Goal: Task Accomplishment & Management: Use online tool/utility

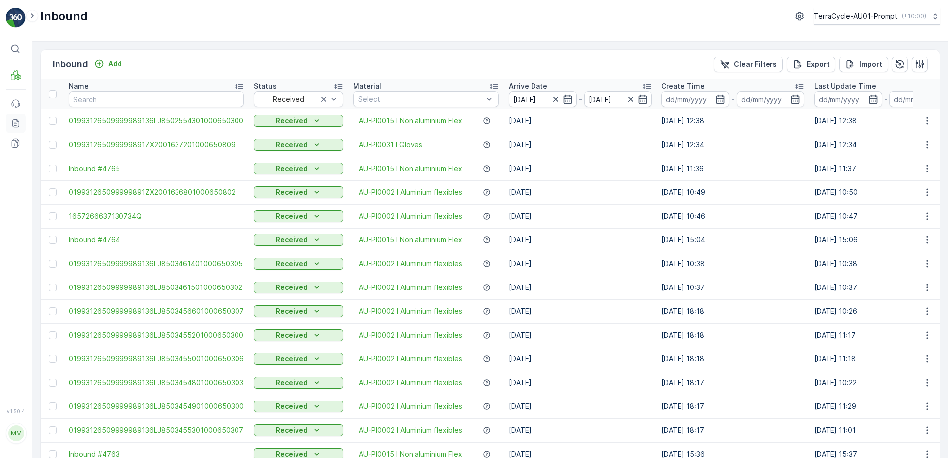
scroll to position [883, 0]
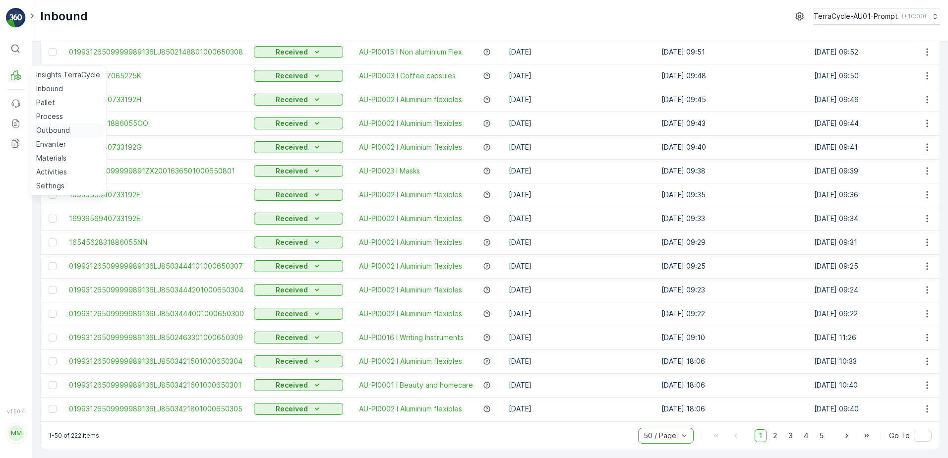
click at [66, 133] on p "Outbound" at bounding box center [53, 130] width 34 height 10
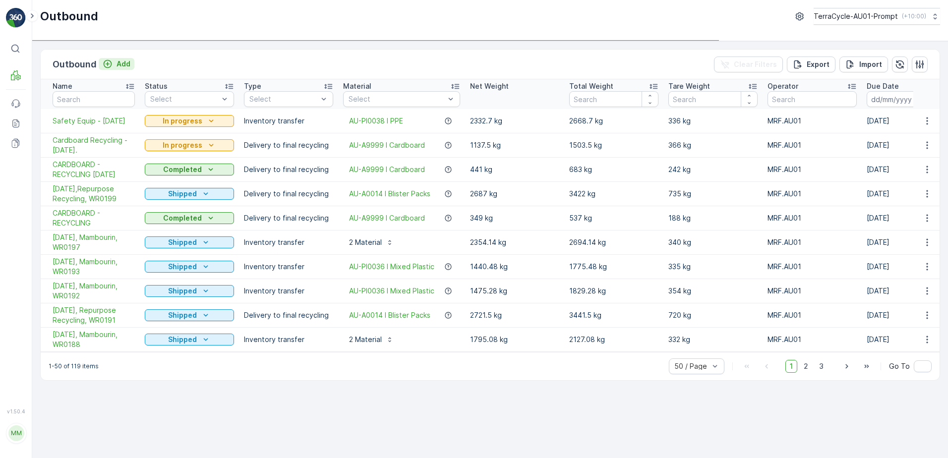
click at [127, 66] on p "Add" at bounding box center [124, 64] width 14 height 10
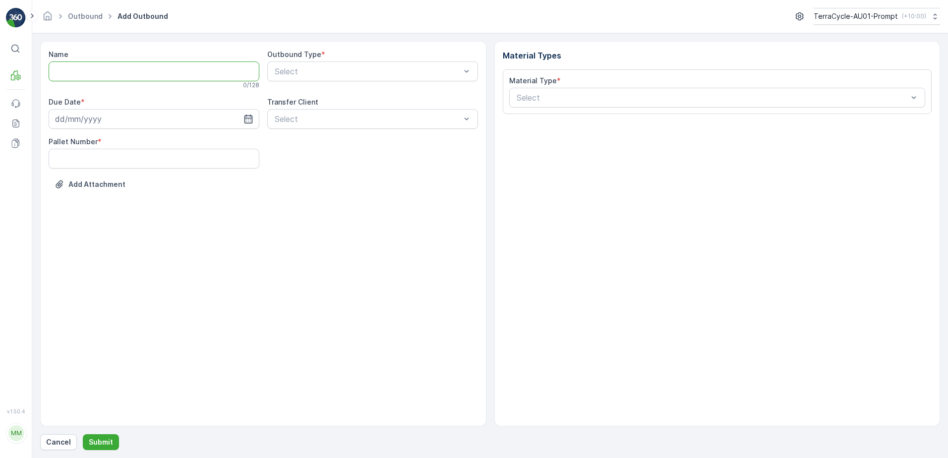
click at [54, 73] on input "Name" at bounding box center [154, 72] width 211 height 20
type input "Lush Black Plastic - [DATE]."
click at [142, 123] on input at bounding box center [154, 121] width 211 height 20
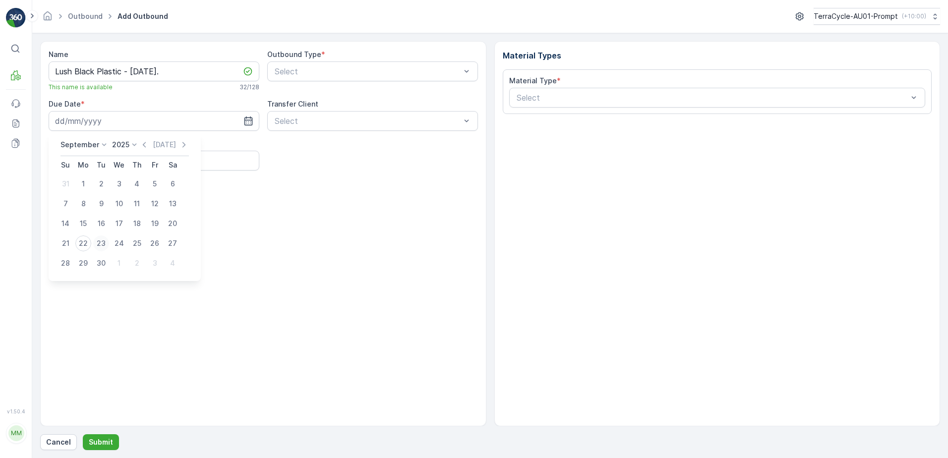
click at [104, 249] on div "23" at bounding box center [101, 244] width 16 height 16
type input "[DATE]"
click at [75, 158] on Number "Pallet Number" at bounding box center [154, 161] width 211 height 20
type Number "15"
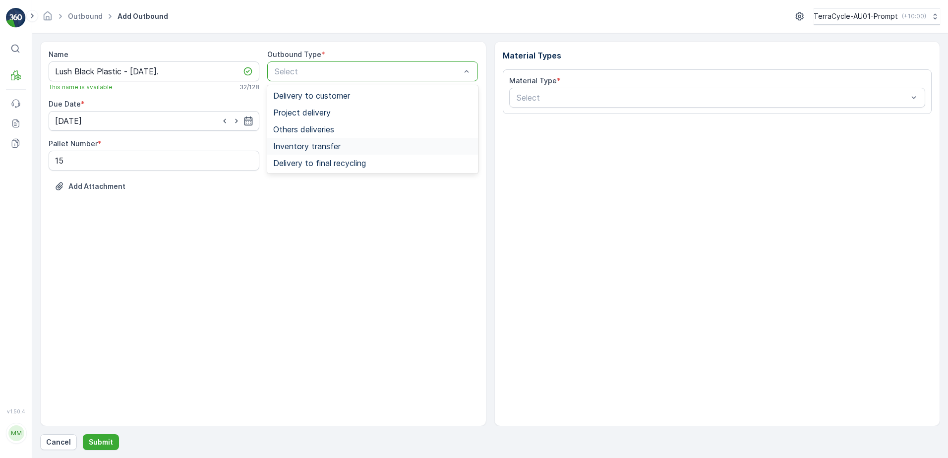
click at [327, 146] on span "Inventory transfer" at bounding box center [306, 146] width 67 height 9
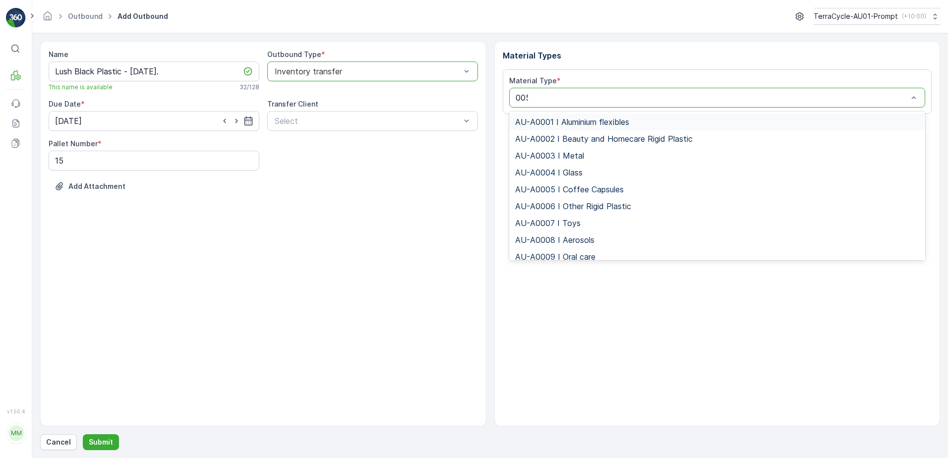
type input "0058"
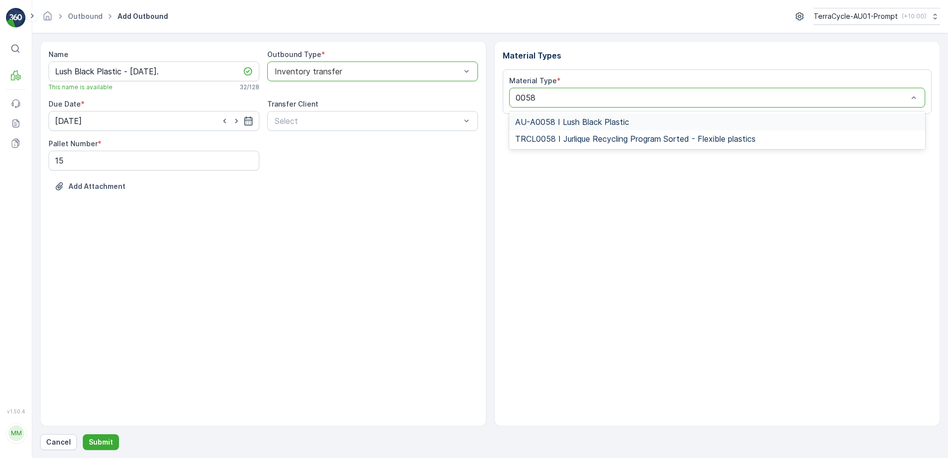
click at [566, 123] on span "AU-A0058 I Lush Black Plastic" at bounding box center [572, 122] width 114 height 9
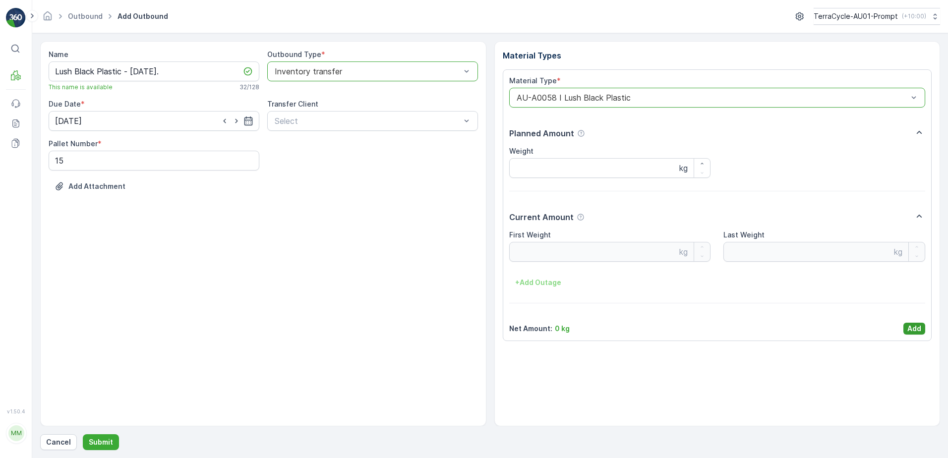
click at [915, 328] on p "Add" at bounding box center [915, 329] width 14 height 10
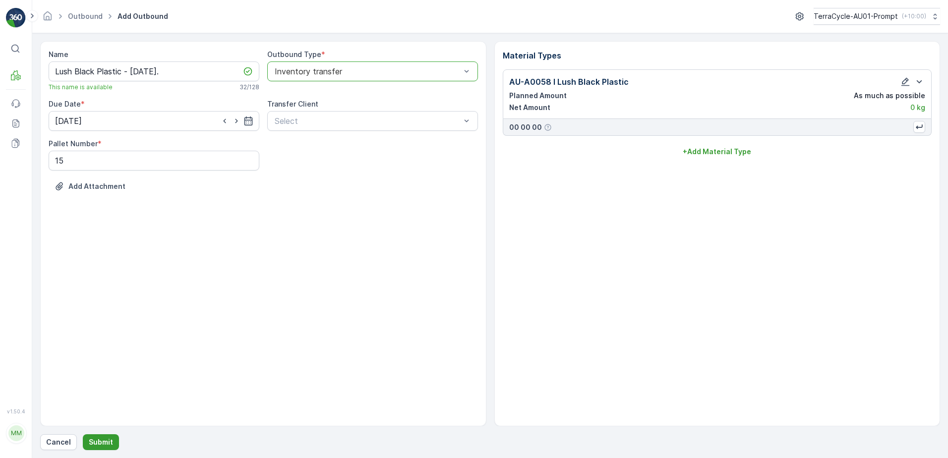
click at [97, 441] on p "Submit" at bounding box center [101, 442] width 24 height 10
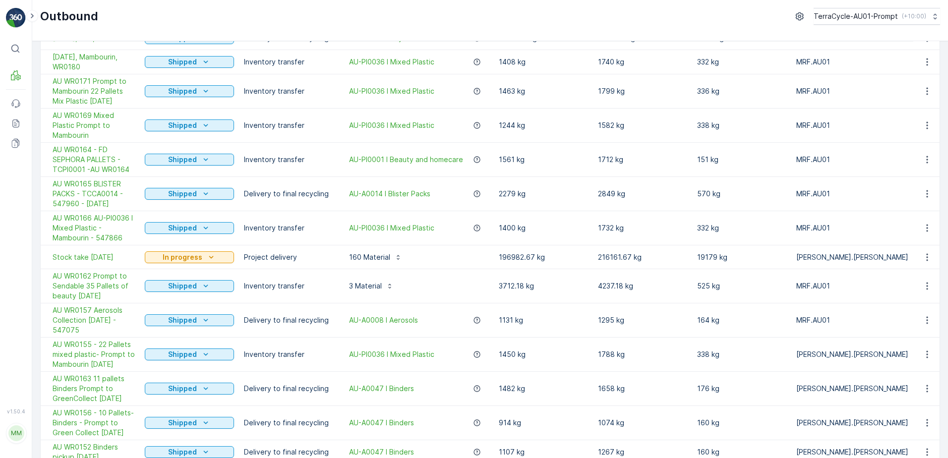
scroll to position [496, 0]
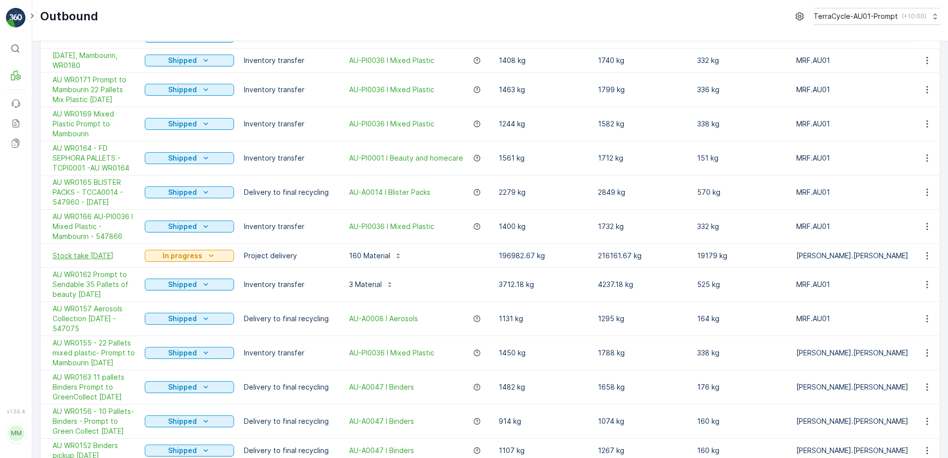
click at [85, 259] on span "Stock take [DATE]" at bounding box center [94, 256] width 82 height 10
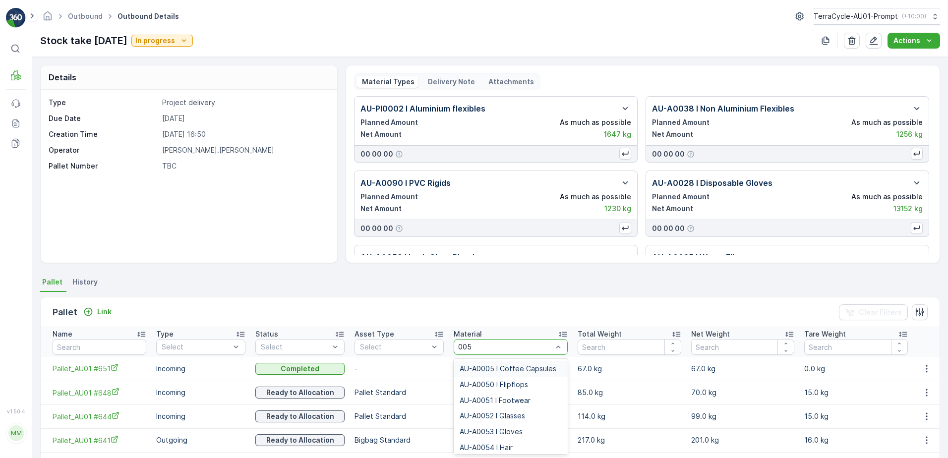
type input "0058"
click at [517, 368] on span "AU-A0058 I Lush Black Plastic" at bounding box center [509, 369] width 98 height 8
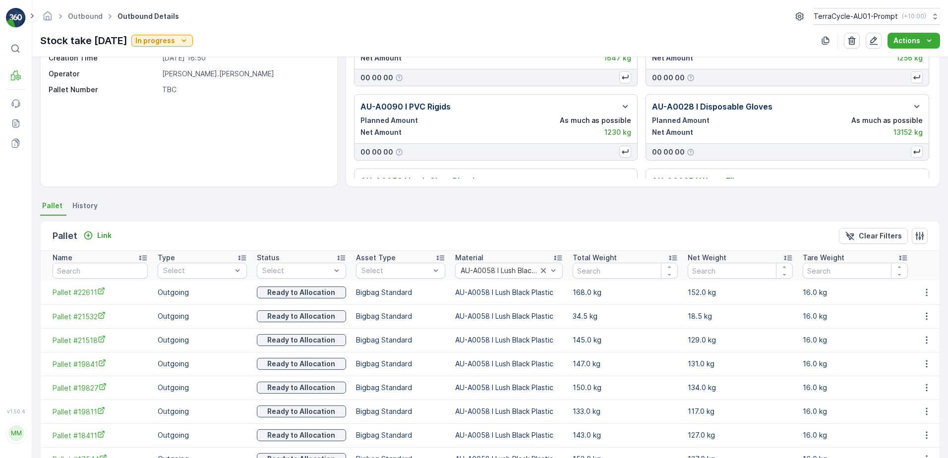
scroll to position [76, 0]
click at [924, 296] on icon "button" at bounding box center [927, 293] width 10 height 10
click at [914, 323] on span "Unlink Pallet" at bounding box center [907, 326] width 40 height 10
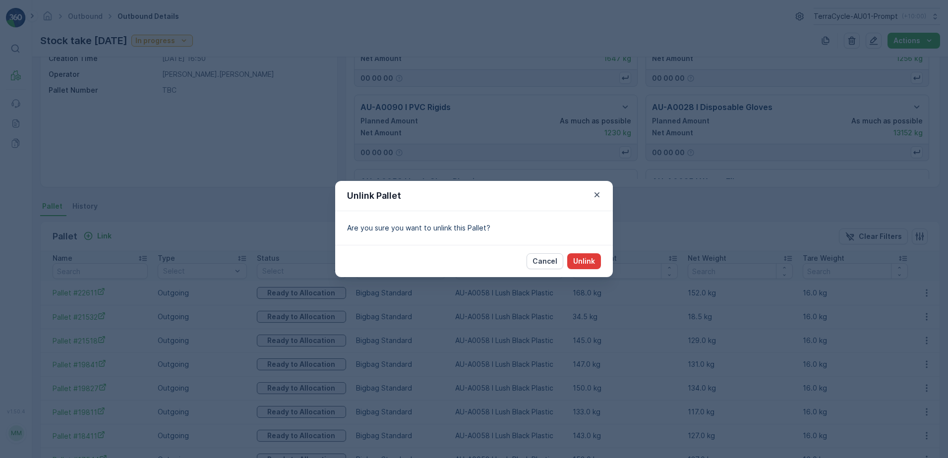
click at [580, 257] on p "Unlink" at bounding box center [584, 261] width 22 height 10
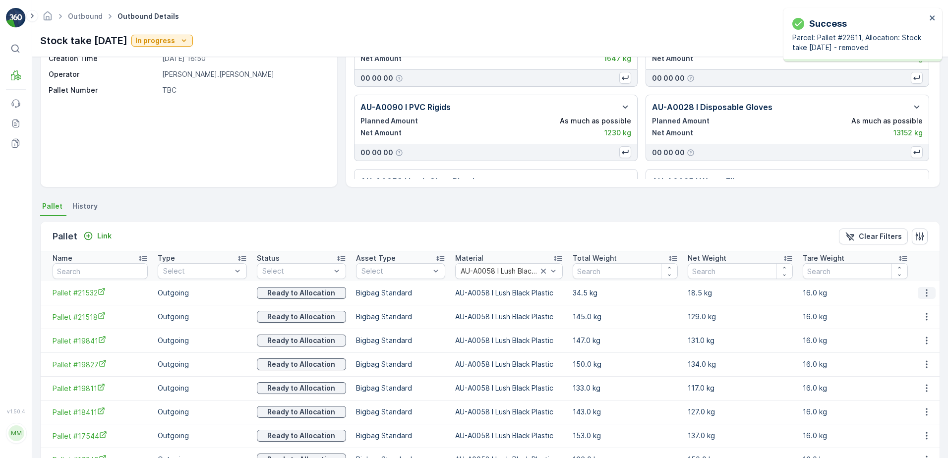
click at [927, 296] on icon "button" at bounding box center [927, 293] width 10 height 10
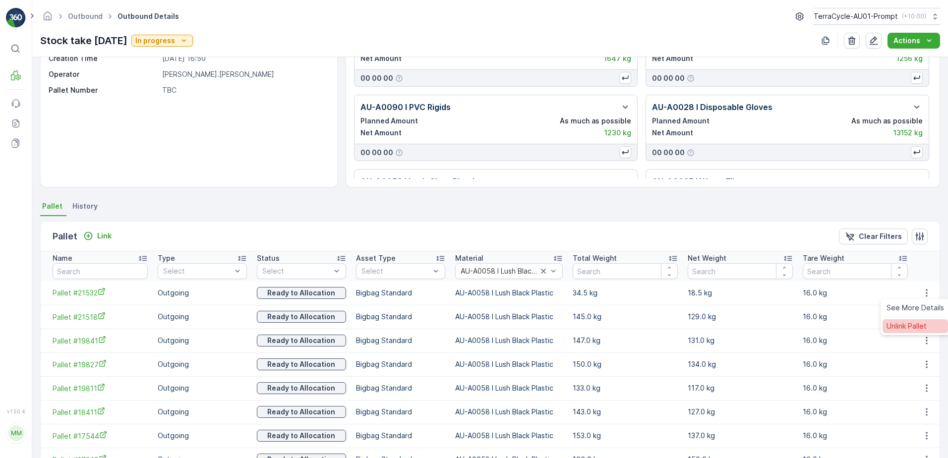
click at [919, 325] on span "Unlink Pallet" at bounding box center [907, 326] width 40 height 10
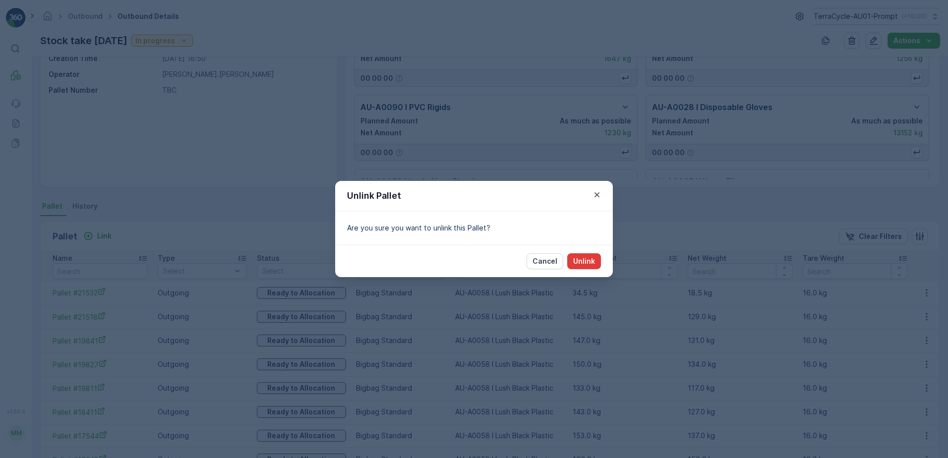
click at [584, 262] on p "Unlink" at bounding box center [584, 261] width 22 height 10
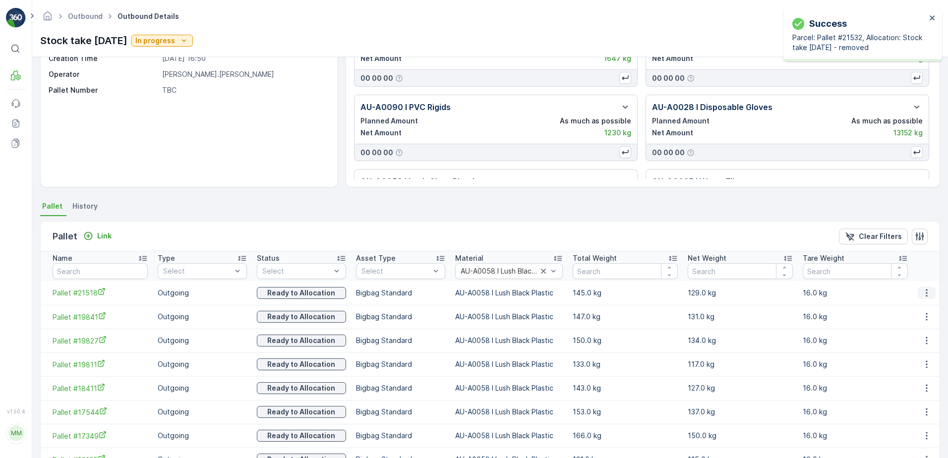
click at [928, 291] on icon "button" at bounding box center [927, 293] width 10 height 10
click at [922, 327] on span "Unlink Pallet" at bounding box center [907, 326] width 40 height 10
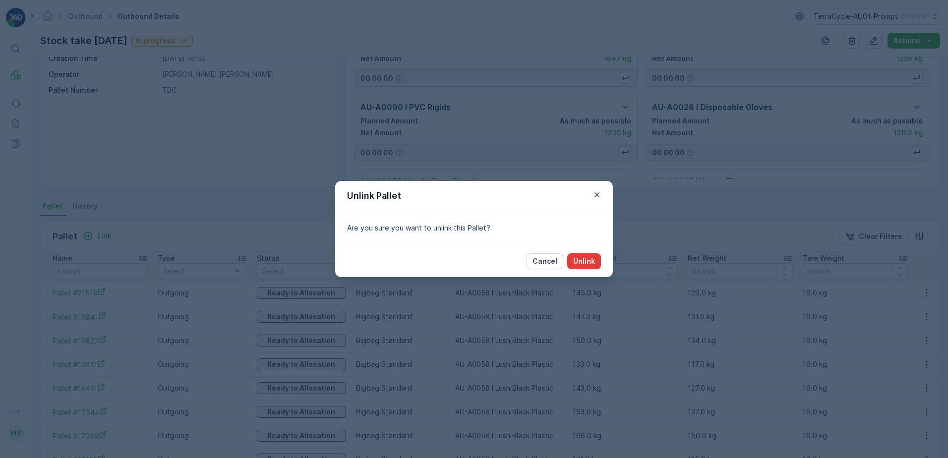
click at [591, 262] on p "Unlink" at bounding box center [584, 261] width 22 height 10
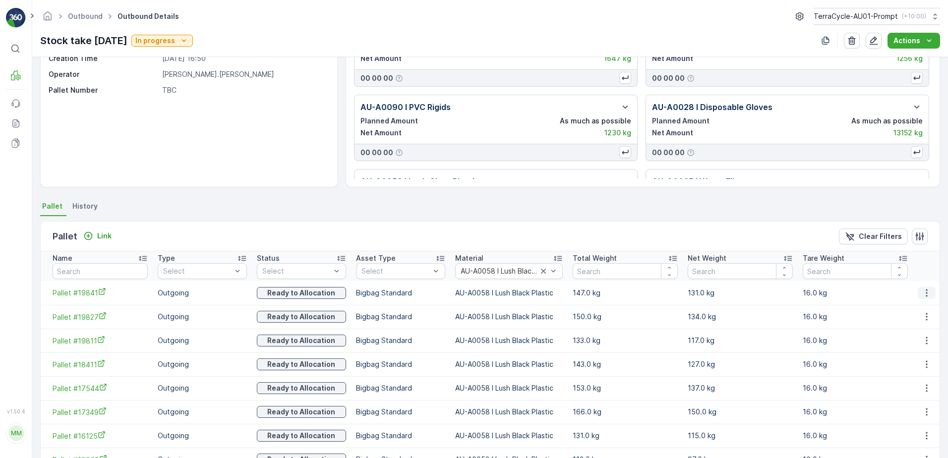
click at [928, 295] on icon "button" at bounding box center [927, 293] width 10 height 10
click at [914, 324] on span "Unlink Pallet" at bounding box center [907, 326] width 40 height 10
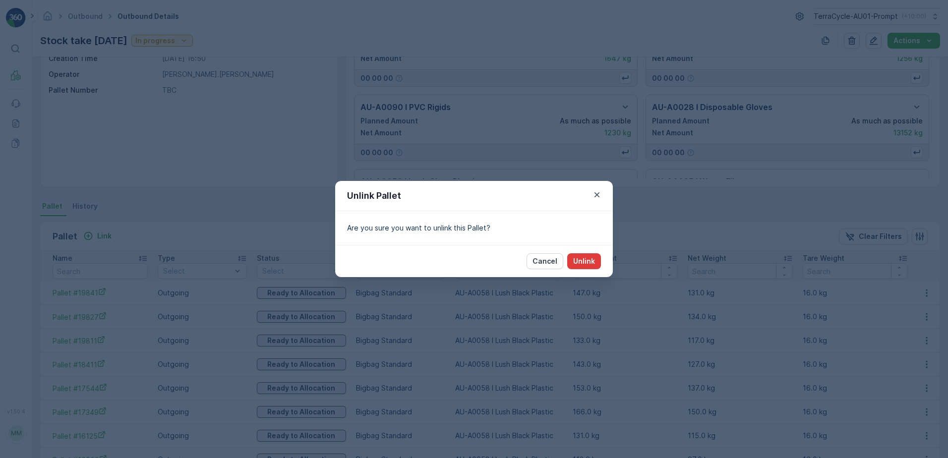
click at [574, 262] on p "Unlink" at bounding box center [584, 261] width 22 height 10
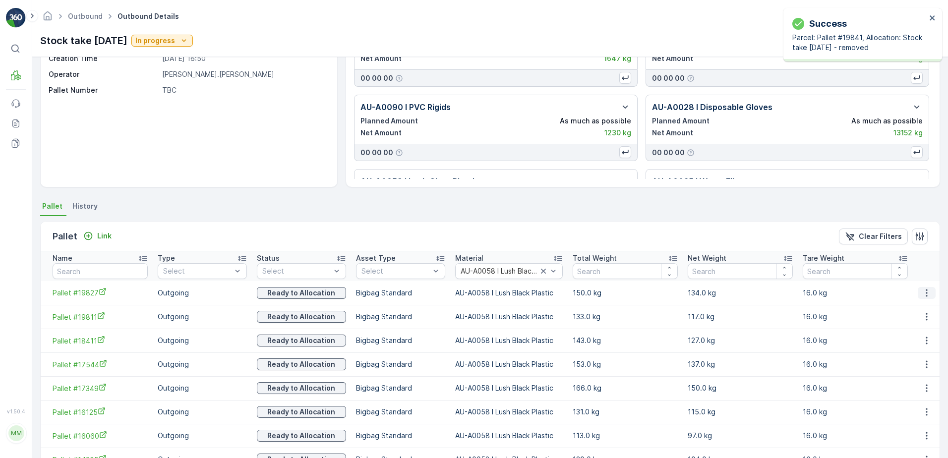
click at [928, 294] on icon "button" at bounding box center [927, 293] width 10 height 10
click at [918, 324] on span "Unlink Pallet" at bounding box center [907, 326] width 40 height 10
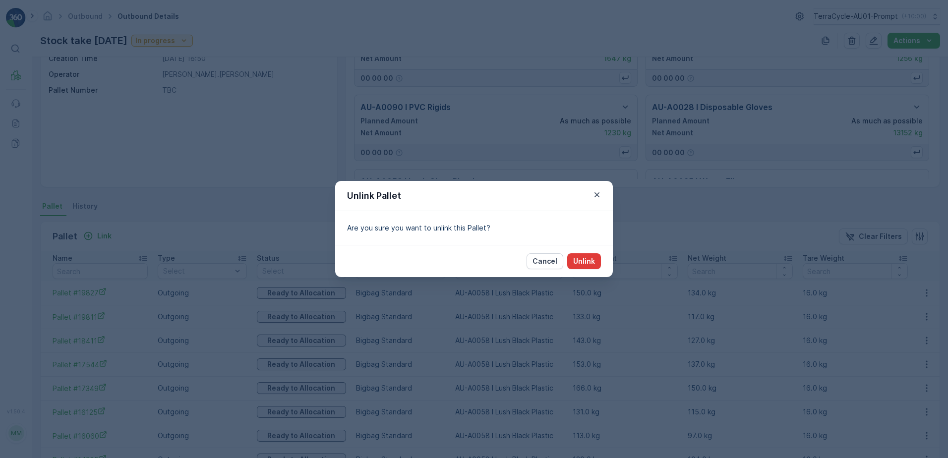
click at [587, 262] on p "Unlink" at bounding box center [584, 261] width 22 height 10
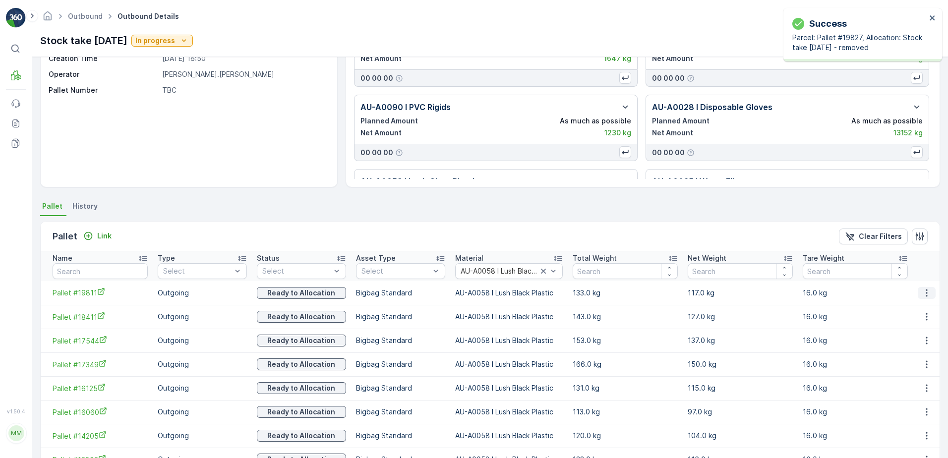
click at [926, 292] on icon "button" at bounding box center [927, 293] width 10 height 10
click at [921, 325] on span "Unlink Pallet" at bounding box center [907, 326] width 40 height 10
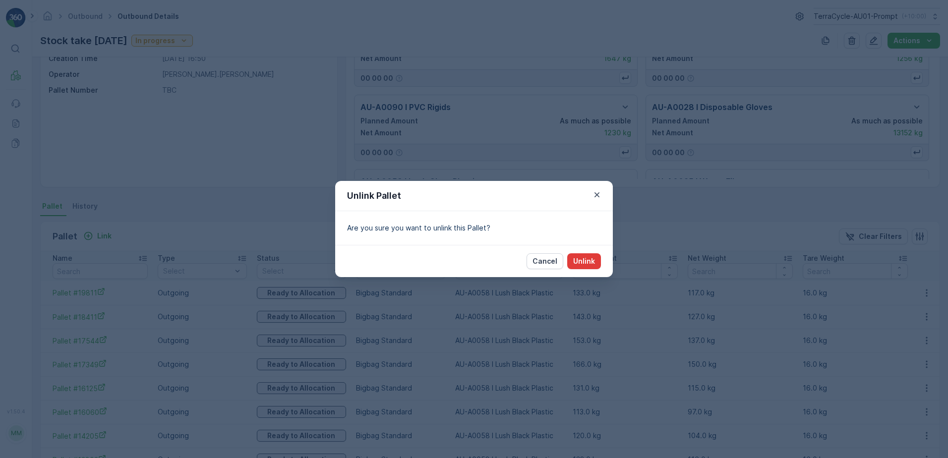
click at [575, 260] on button "Unlink" at bounding box center [584, 261] width 34 height 16
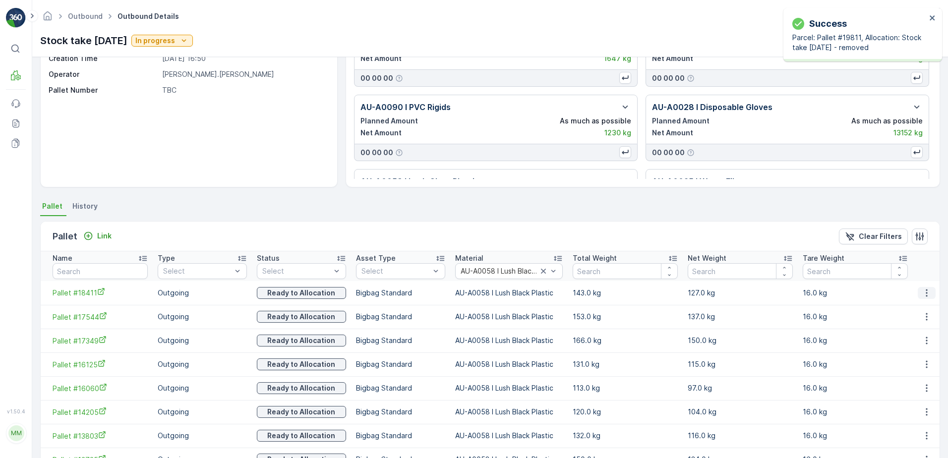
click at [923, 293] on icon "button" at bounding box center [927, 293] width 10 height 10
click at [913, 327] on span "Unlink Pallet" at bounding box center [907, 326] width 40 height 10
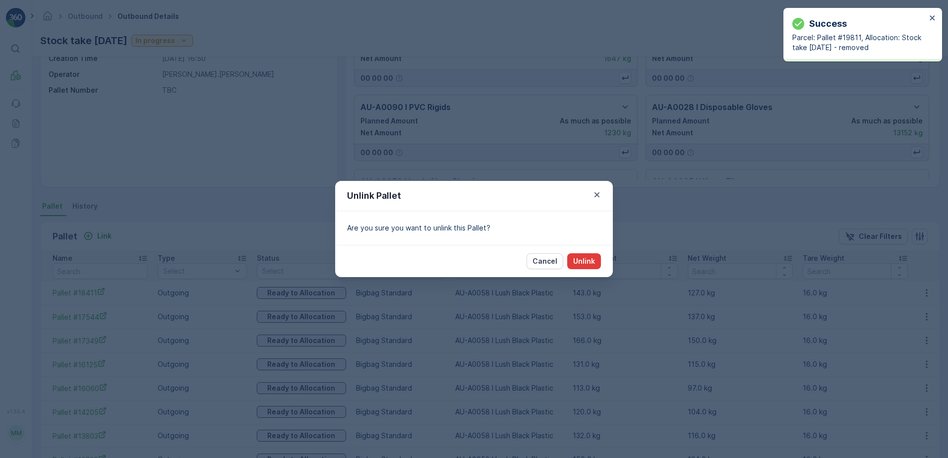
click at [593, 260] on p "Unlink" at bounding box center [584, 261] width 22 height 10
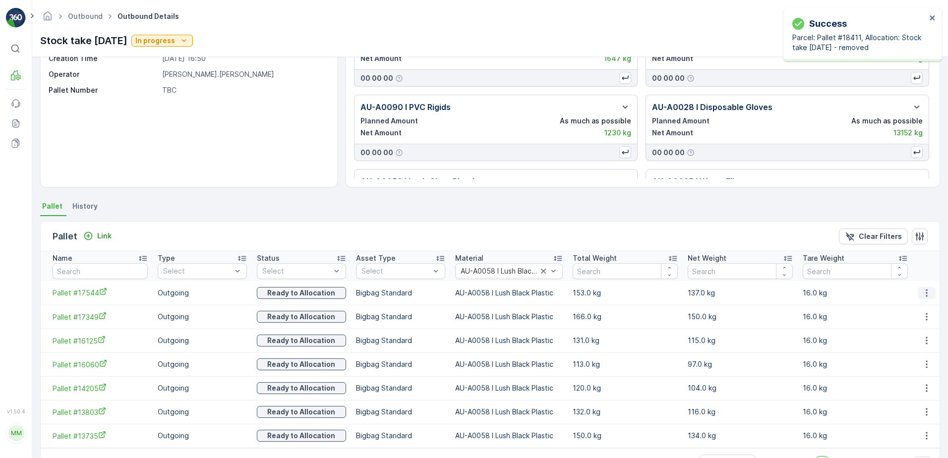
click at [928, 294] on icon "button" at bounding box center [927, 293] width 10 height 10
click at [910, 329] on span "Unlink Pallet" at bounding box center [907, 326] width 40 height 10
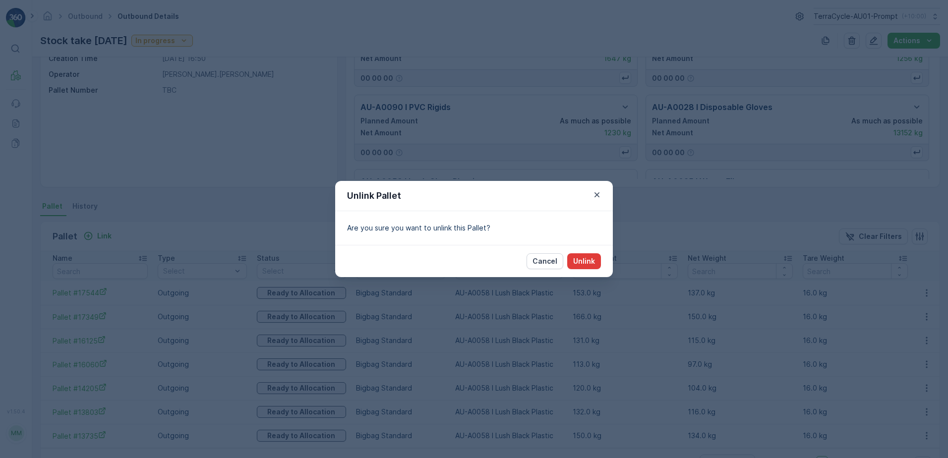
click at [580, 258] on p "Unlink" at bounding box center [584, 261] width 22 height 10
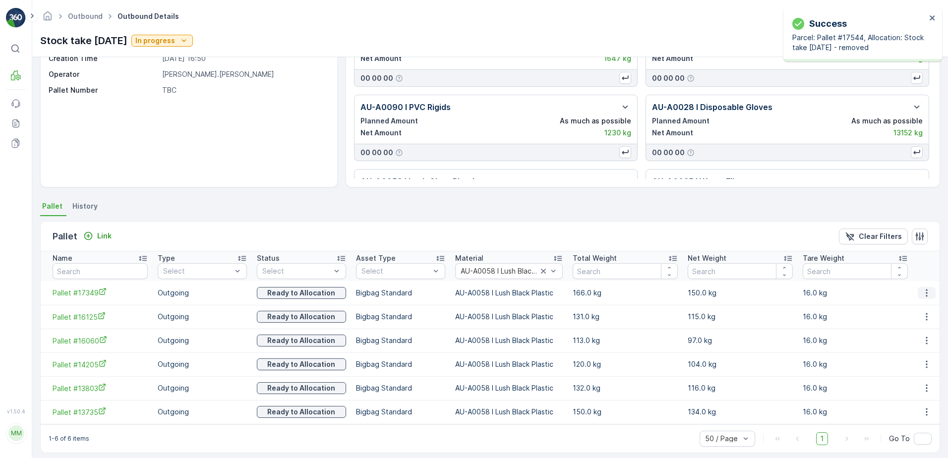
click at [926, 296] on icon "button" at bounding box center [926, 292] width 1 height 7
click at [910, 325] on span "Unlink Pallet" at bounding box center [907, 326] width 40 height 10
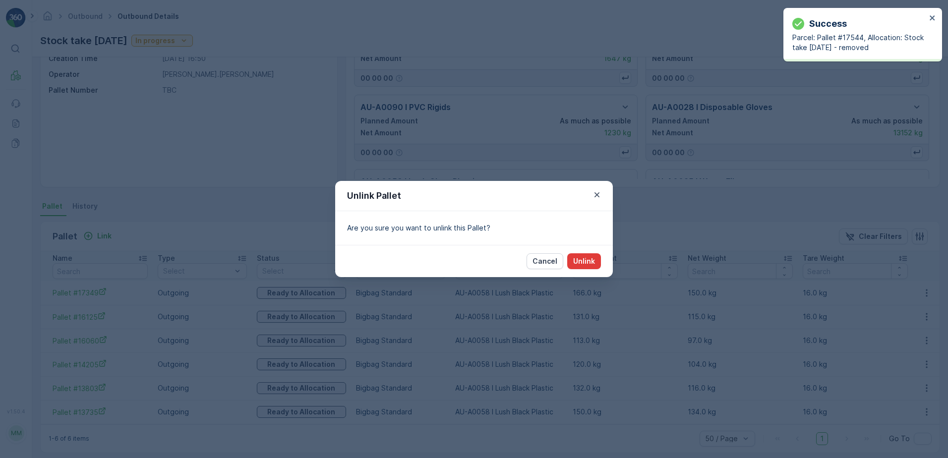
click at [579, 259] on p "Unlink" at bounding box center [584, 261] width 22 height 10
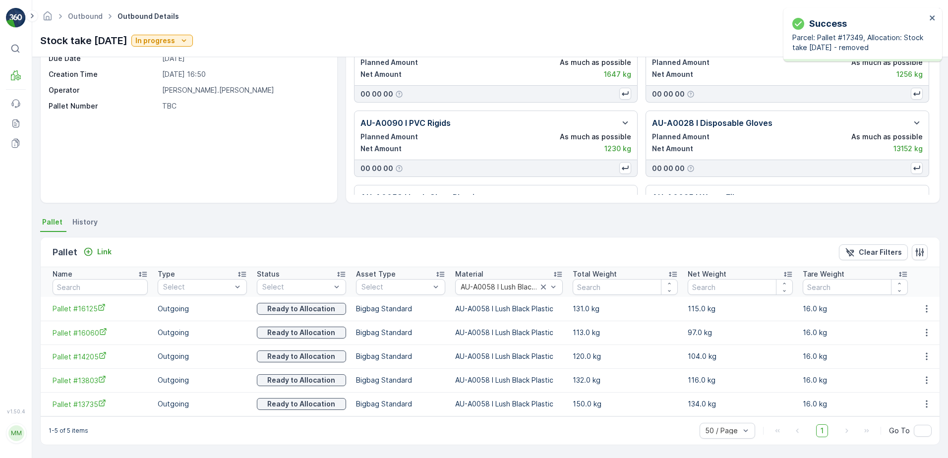
scroll to position [60, 0]
click at [925, 311] on icon "button" at bounding box center [927, 309] width 10 height 10
click at [913, 338] on span "Unlink Pallet" at bounding box center [907, 342] width 40 height 10
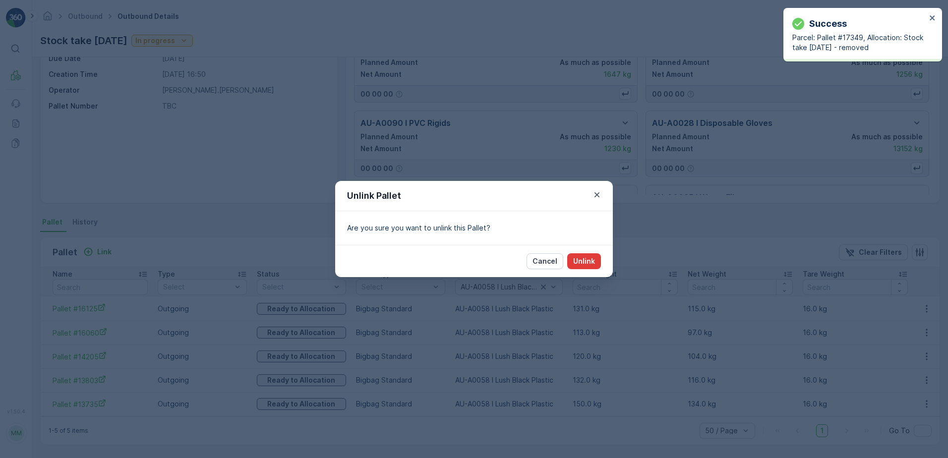
click at [578, 261] on p "Unlink" at bounding box center [584, 261] width 22 height 10
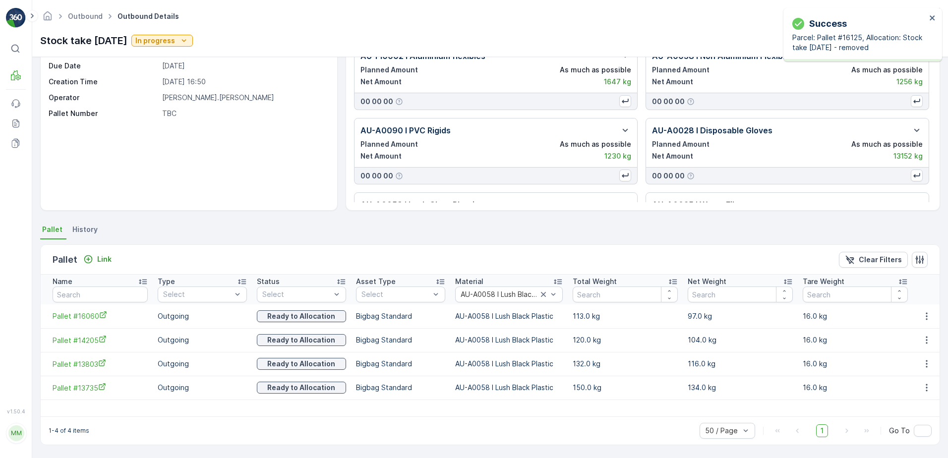
scroll to position [53, 0]
click at [923, 317] on icon "button" at bounding box center [927, 316] width 10 height 10
click at [911, 347] on span "Unlink Pallet" at bounding box center [907, 350] width 40 height 10
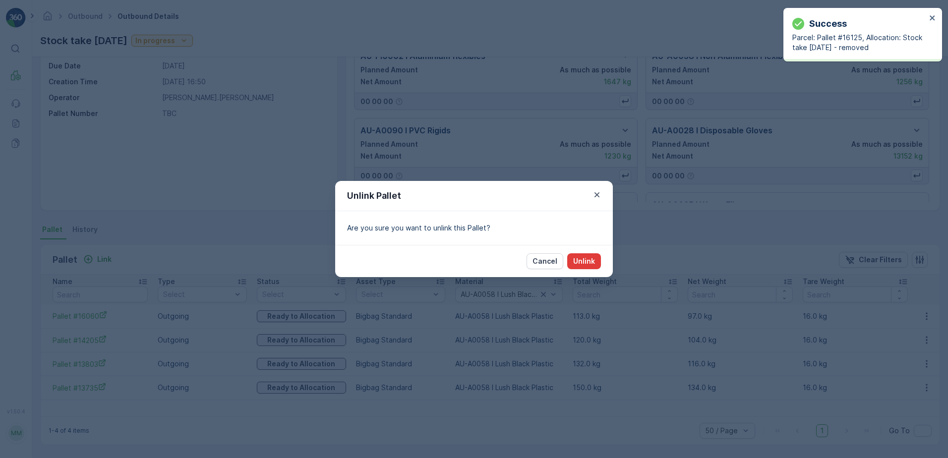
click at [583, 261] on p "Unlink" at bounding box center [584, 261] width 22 height 10
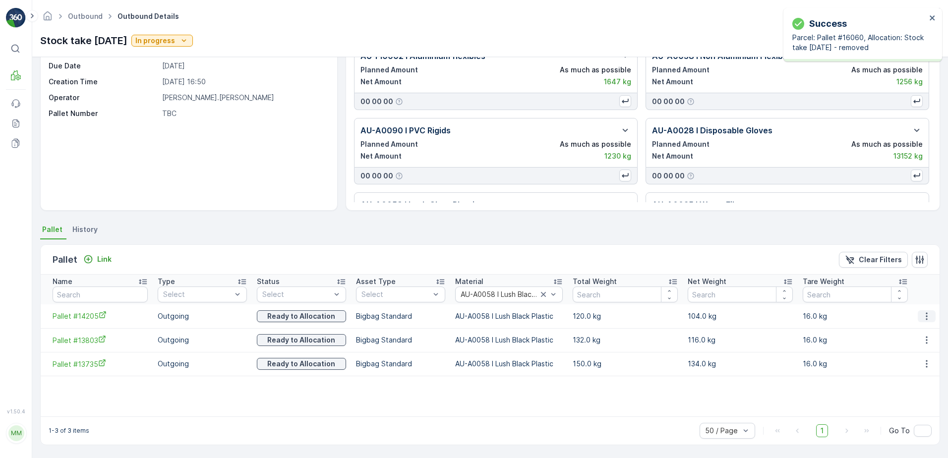
click at [927, 316] on icon "button" at bounding box center [927, 316] width 10 height 10
click at [918, 348] on span "Unlink Pallet" at bounding box center [907, 350] width 40 height 10
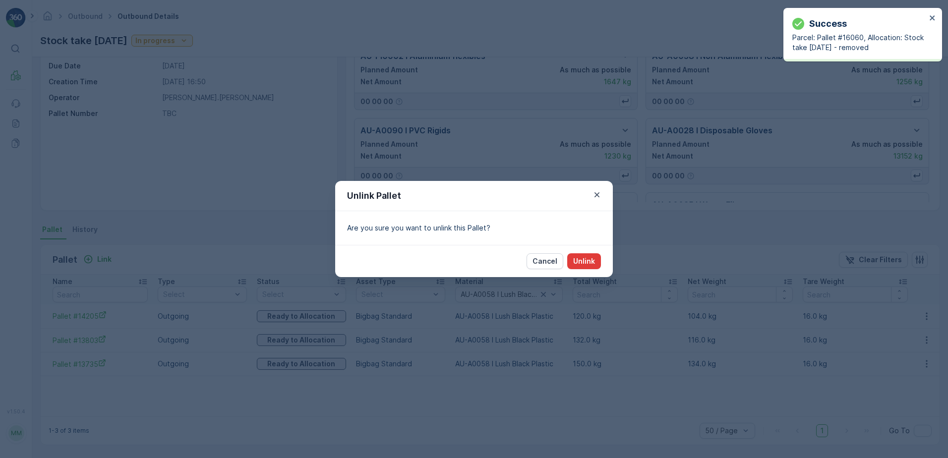
click at [583, 258] on p "Unlink" at bounding box center [584, 261] width 22 height 10
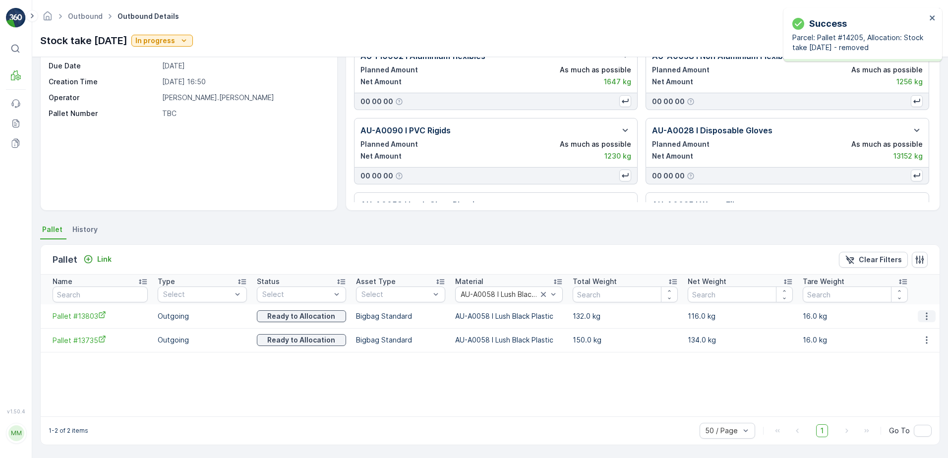
click at [926, 316] on icon "button" at bounding box center [926, 315] width 1 height 7
click at [909, 349] on span "Unlink Pallet" at bounding box center [907, 350] width 40 height 10
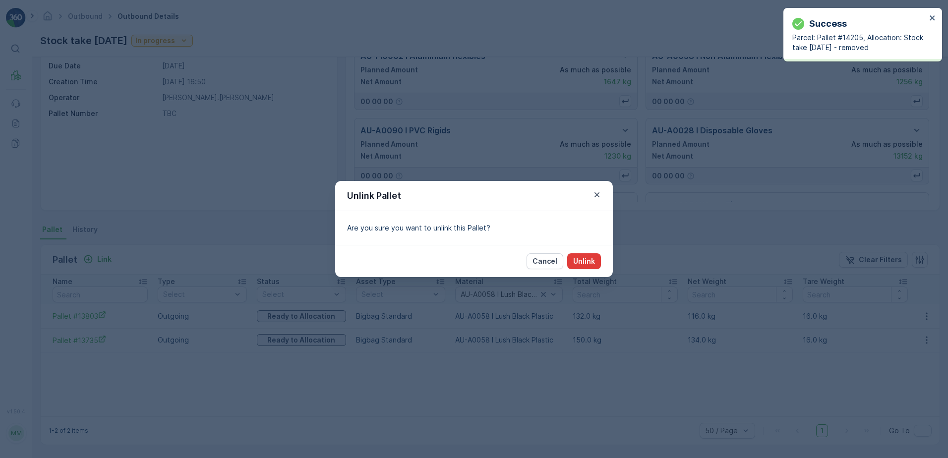
click at [592, 262] on p "Unlink" at bounding box center [584, 261] width 22 height 10
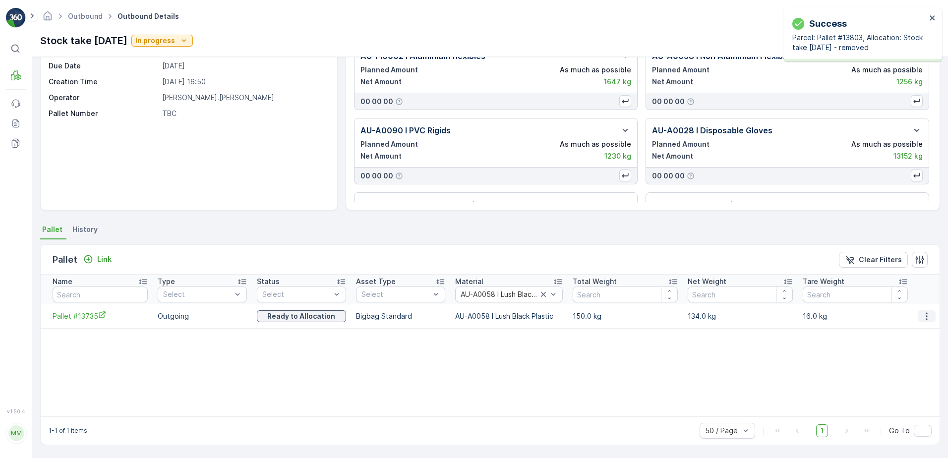
click at [927, 315] on icon "button" at bounding box center [927, 316] width 10 height 10
click at [911, 349] on span "Unlink Pallet" at bounding box center [907, 350] width 40 height 10
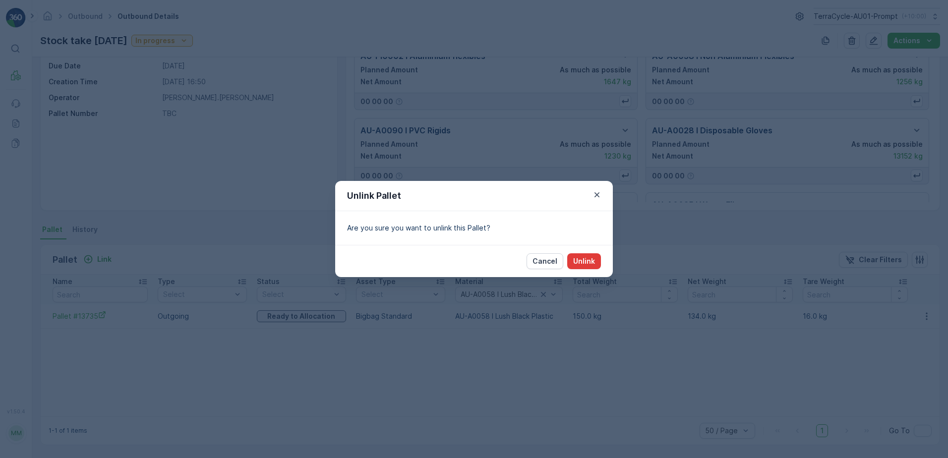
click at [590, 261] on p "Unlink" at bounding box center [584, 261] width 22 height 10
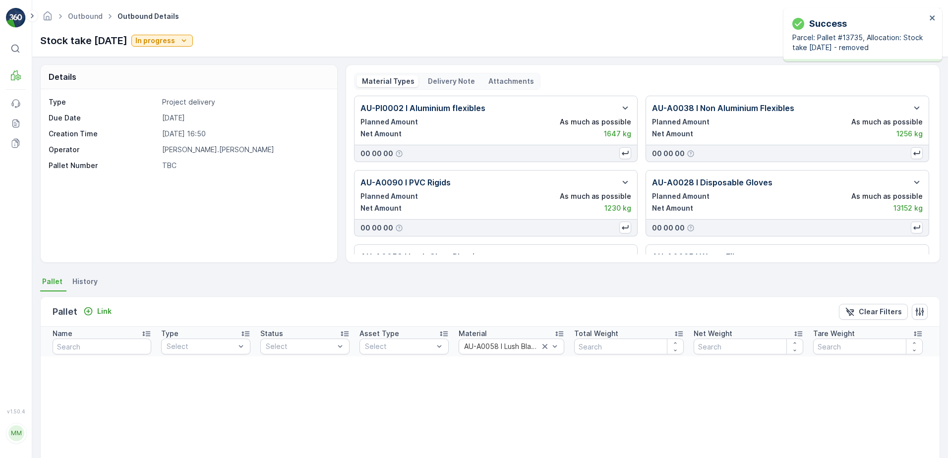
scroll to position [0, 0]
drag, startPoint x: 45, startPoint y: 88, endPoint x: 53, endPoint y: 65, distance: 23.7
click at [45, 88] on p "Inbound" at bounding box center [49, 89] width 27 height 10
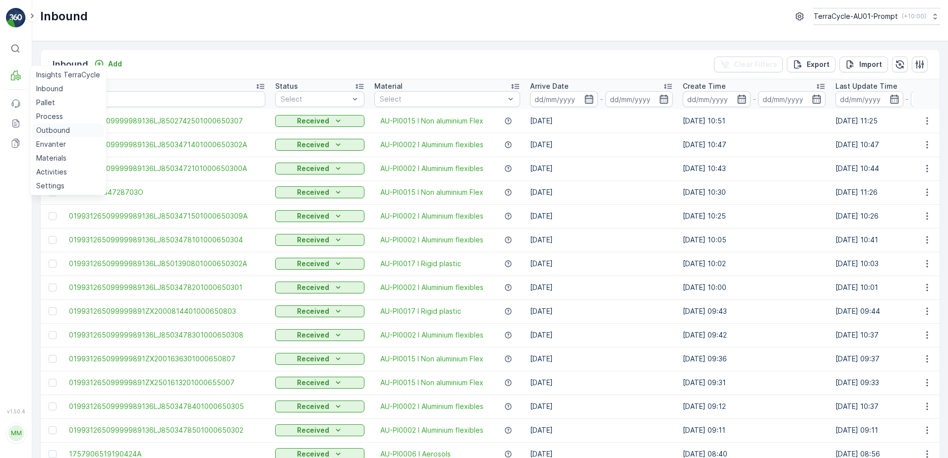
click at [63, 133] on p "Outbound" at bounding box center [53, 130] width 34 height 10
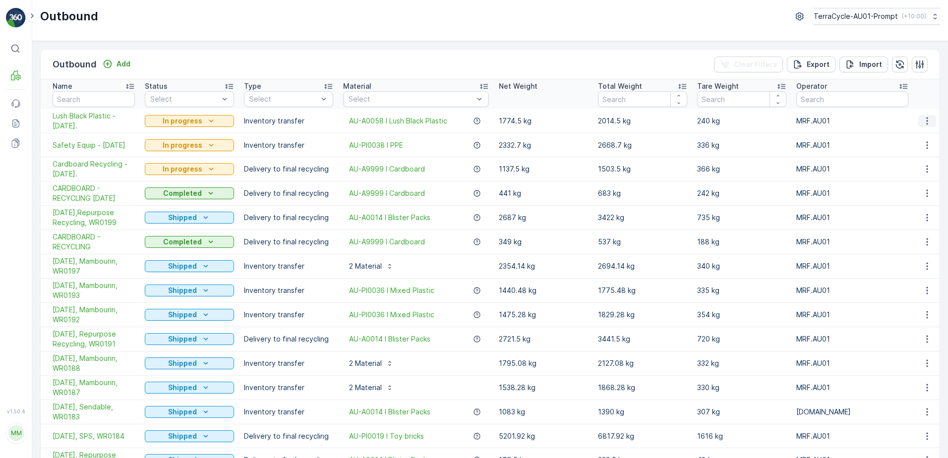
click at [927, 119] on icon "button" at bounding box center [927, 121] width 1 height 7
click at [913, 179] on span "Create Delivery Note" at bounding box center [909, 178] width 71 height 10
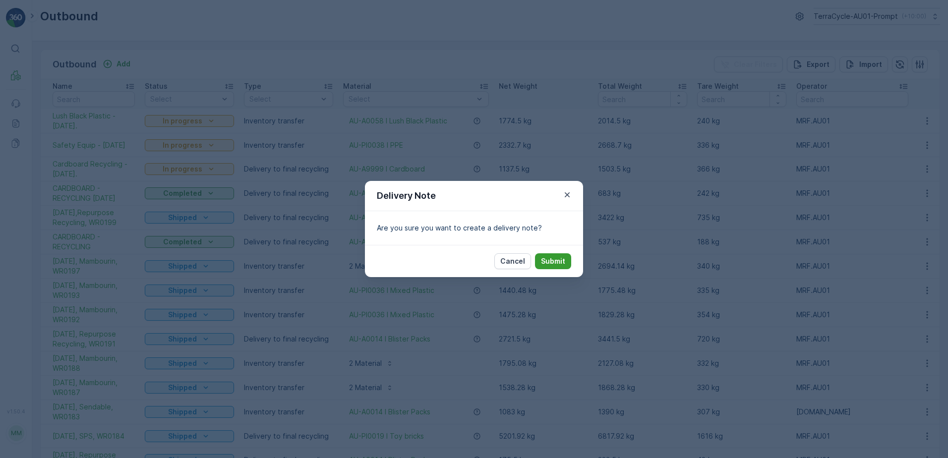
click at [554, 260] on p "Submit" at bounding box center [553, 261] width 24 height 10
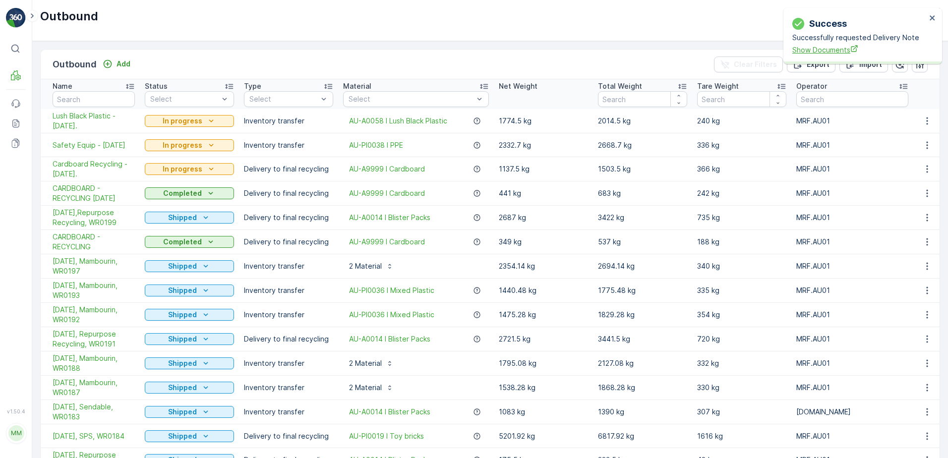
click at [838, 53] on span "Show Documents" at bounding box center [860, 50] width 134 height 10
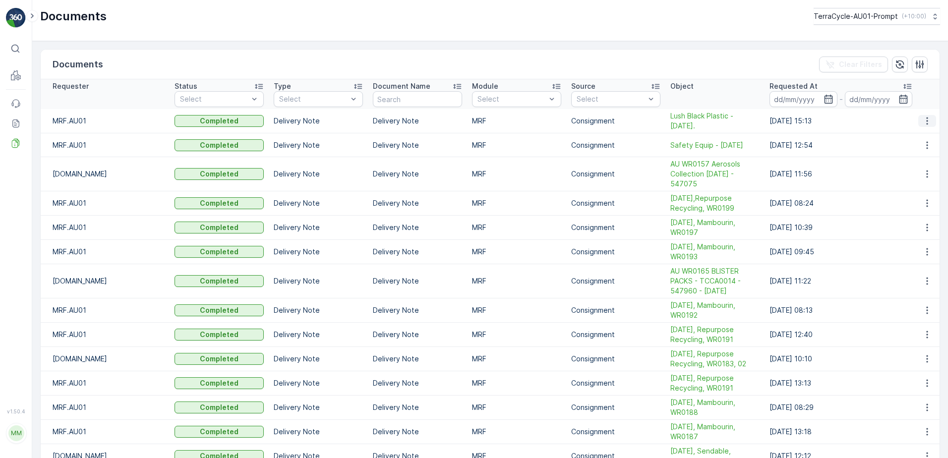
click at [927, 121] on icon "button" at bounding box center [927, 121] width 1 height 7
click at [923, 137] on span "See Details" at bounding box center [925, 136] width 38 height 10
